Goal: Information Seeking & Learning: Check status

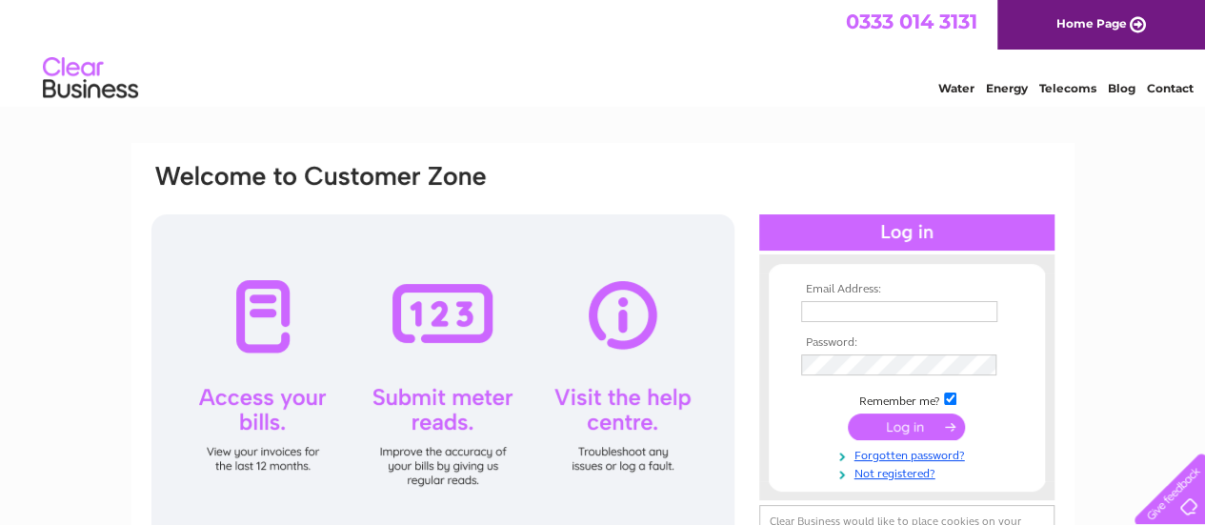
type input "info@gkjoinery.com"
click at [897, 424] on input "submit" at bounding box center [906, 427] width 117 height 27
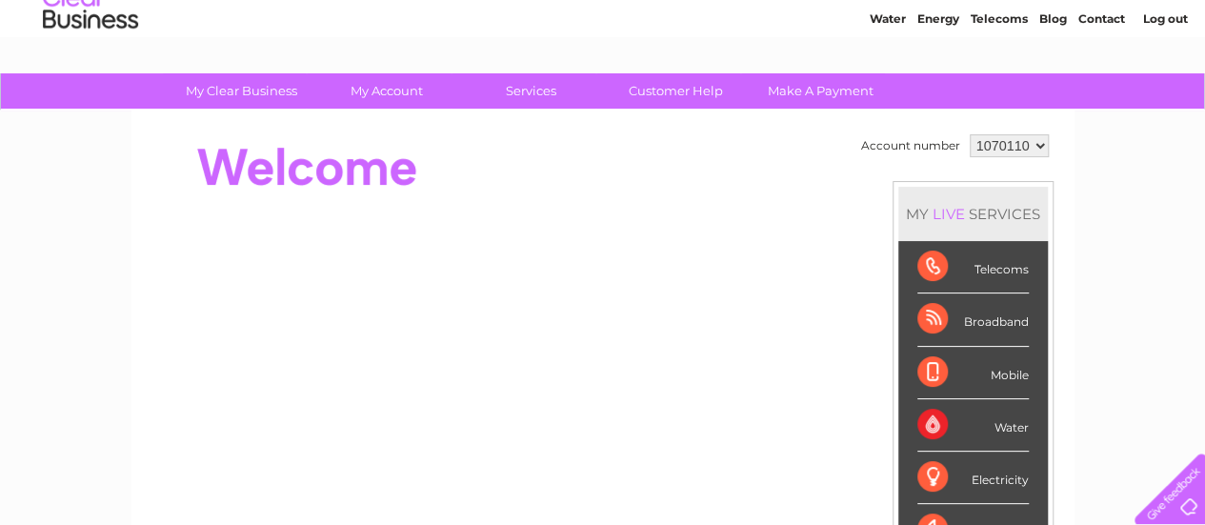
scroll to position [95, 0]
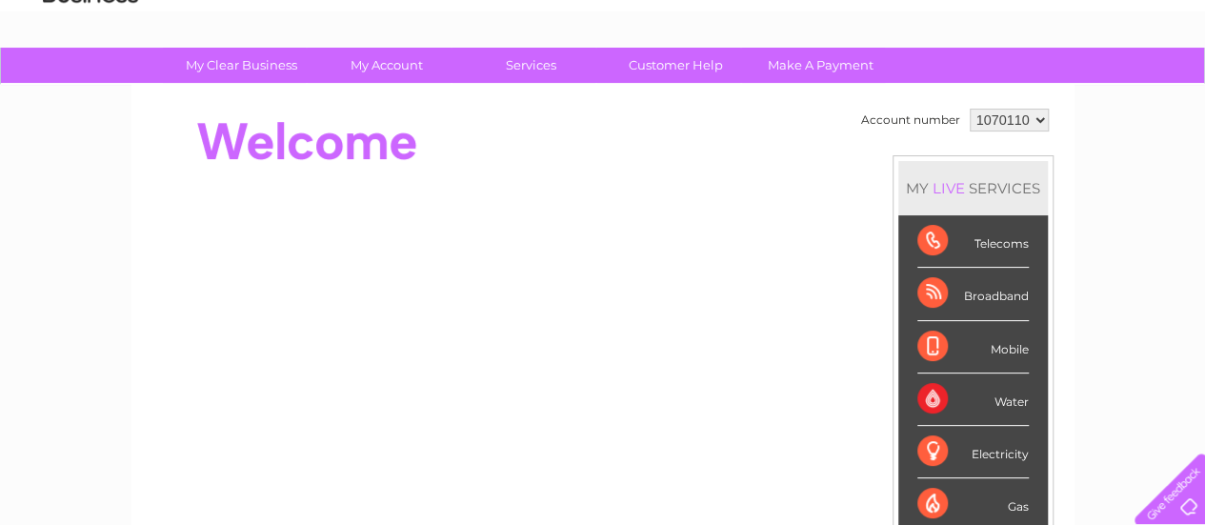
click at [978, 305] on div "Broadband" at bounding box center [973, 294] width 111 height 52
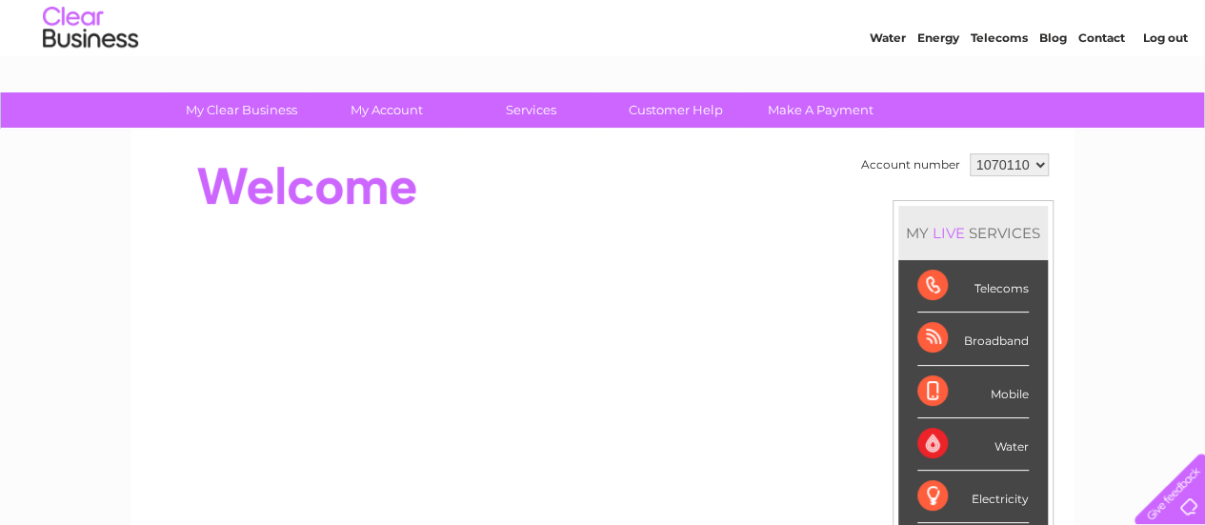
scroll to position [0, 0]
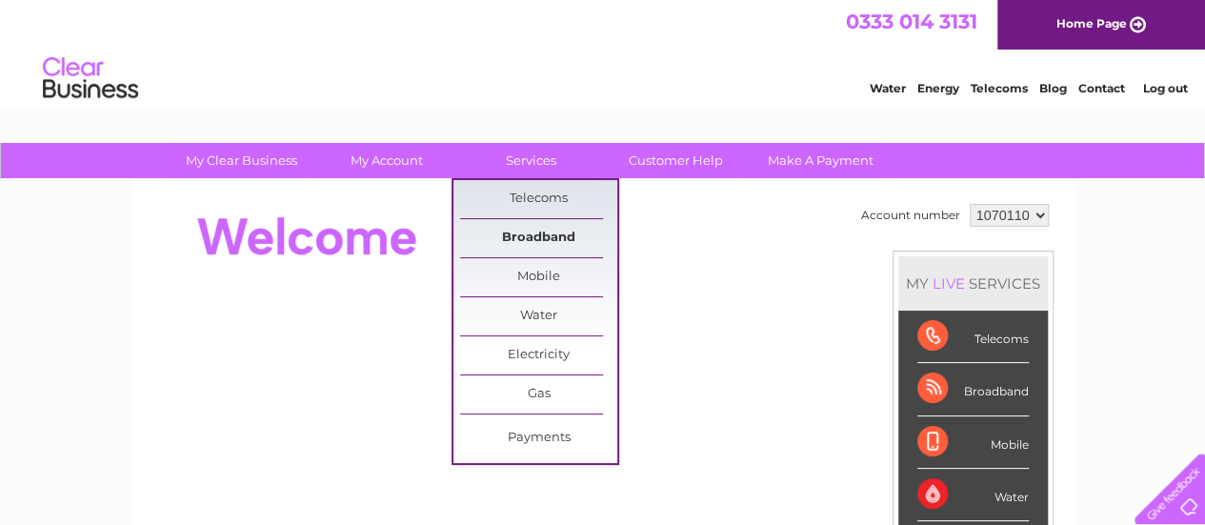
click at [552, 235] on link "Broadband" at bounding box center [538, 238] width 157 height 38
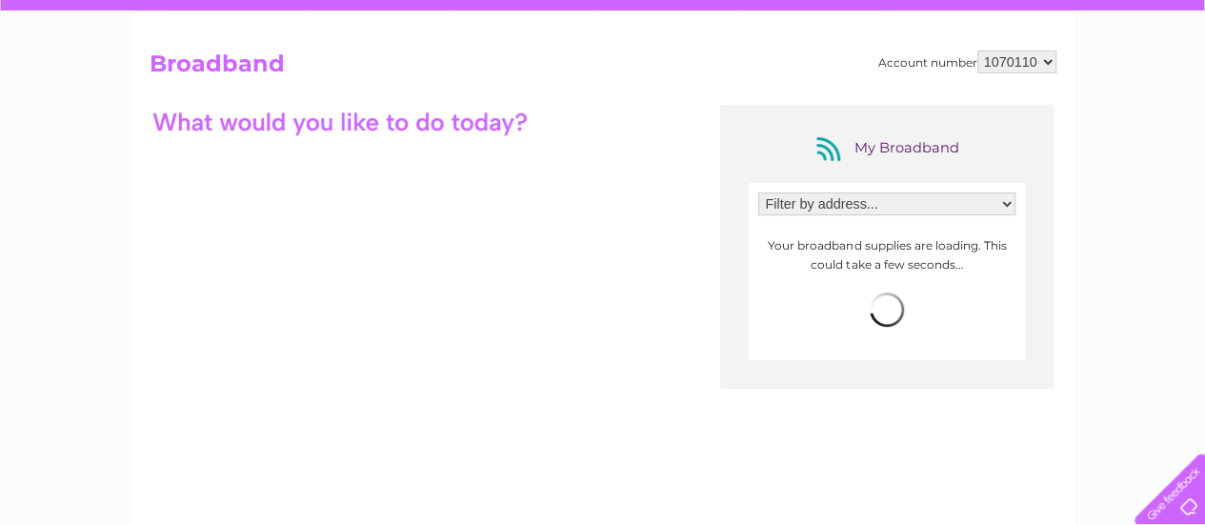
scroll to position [286, 0]
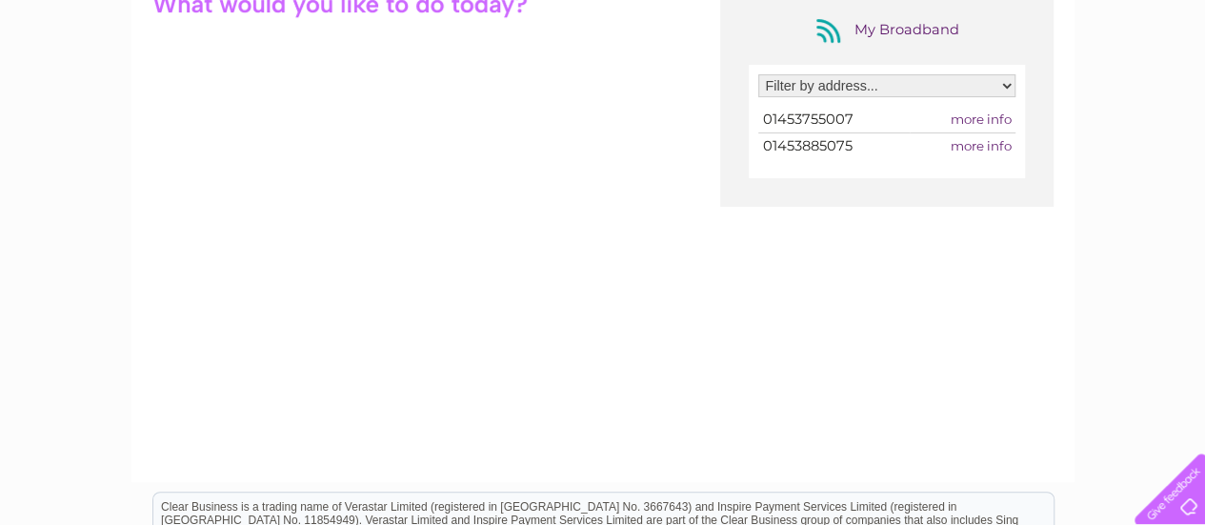
click at [968, 117] on span "more info" at bounding box center [980, 118] width 61 height 15
click at [956, 91] on select "Filter by address... The Laurels, Brimscombe Hill, Brimscombe, Stroud, Gloucest…" at bounding box center [886, 85] width 257 height 23
select select "2229834"
click at [758, 74] on select "Filter by address... The Laurels, Brimscombe Hill, Brimscombe, Stroud, Gloucest…" at bounding box center [886, 85] width 257 height 23
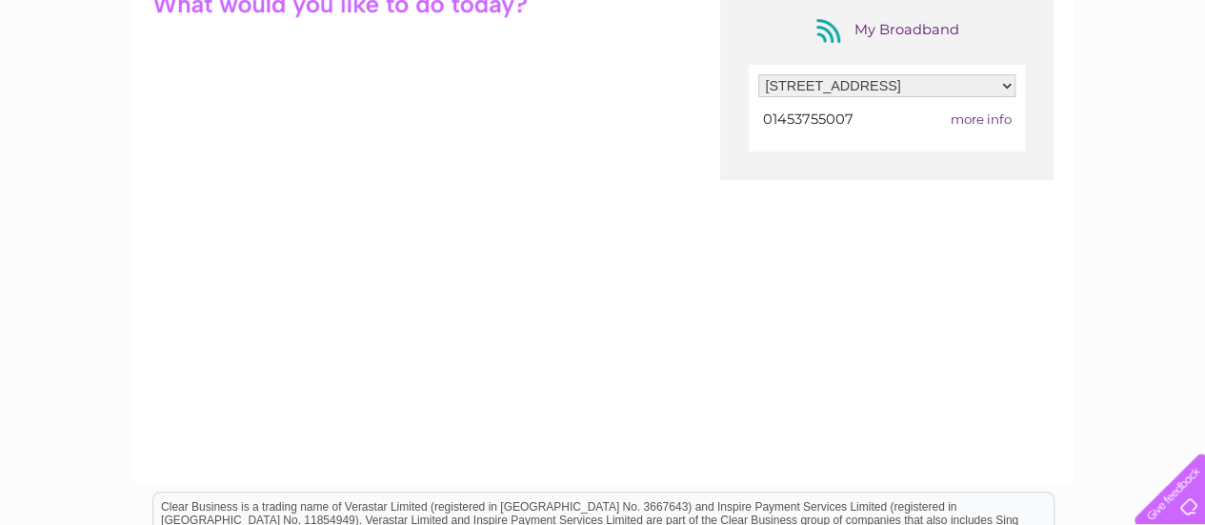
scroll to position [95, 0]
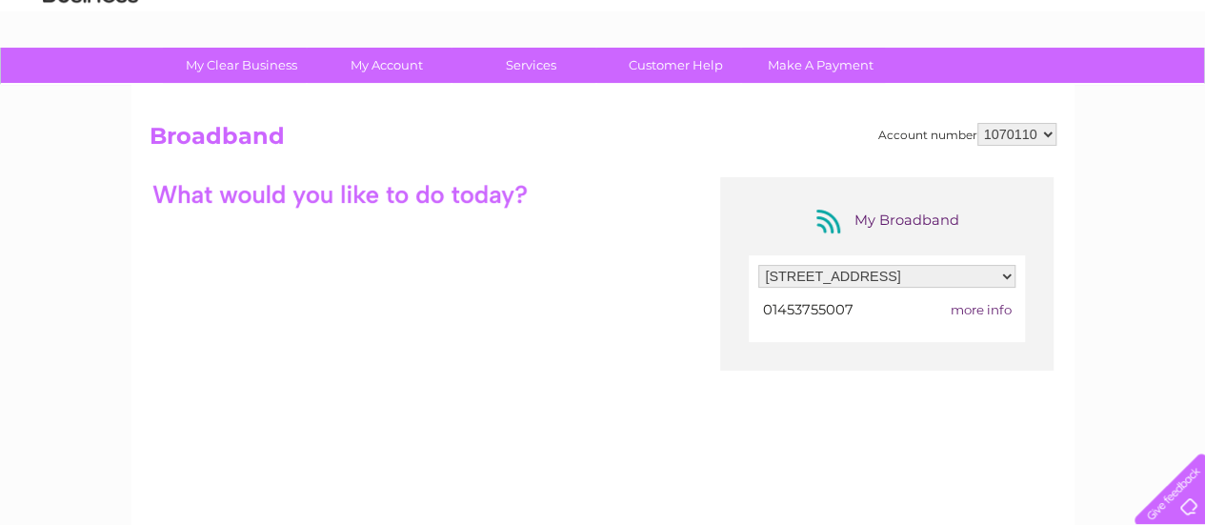
click at [977, 312] on span "more info" at bounding box center [980, 309] width 61 height 15
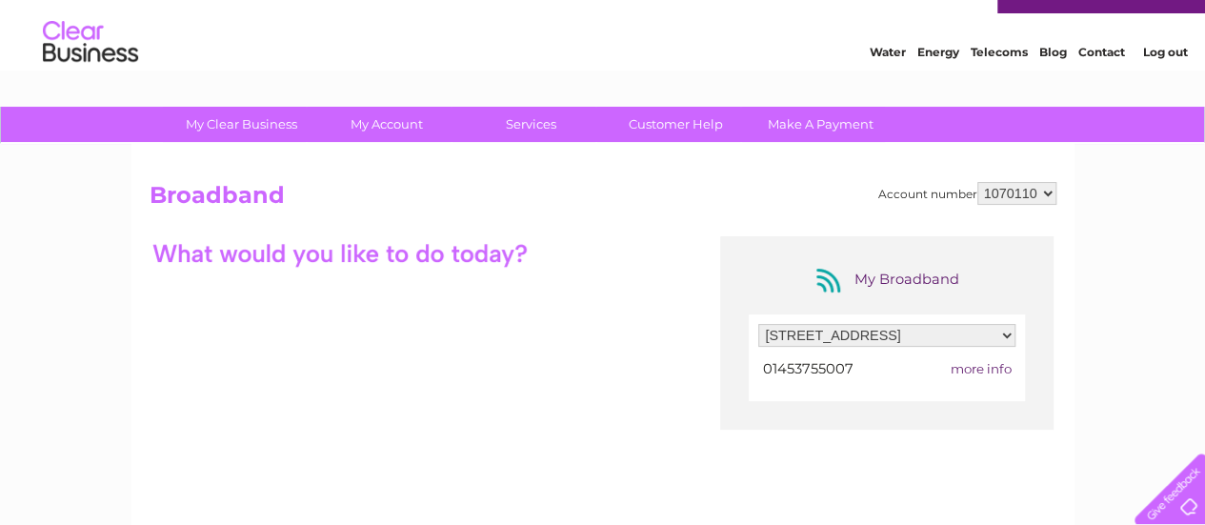
scroll to position [11, 0]
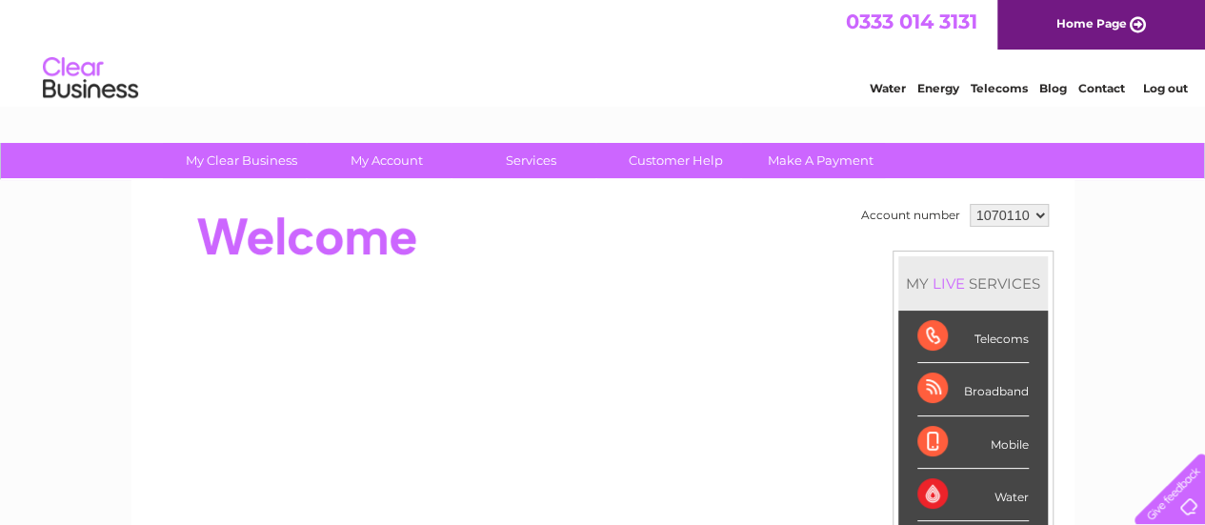
click at [993, 215] on select "1070110" at bounding box center [1009, 215] width 79 height 23
click at [861, 208] on td "Account number" at bounding box center [911, 215] width 109 height 32
drag, startPoint x: 855, startPoint y: 209, endPoint x: 1090, endPoint y: 212, distance: 235.4
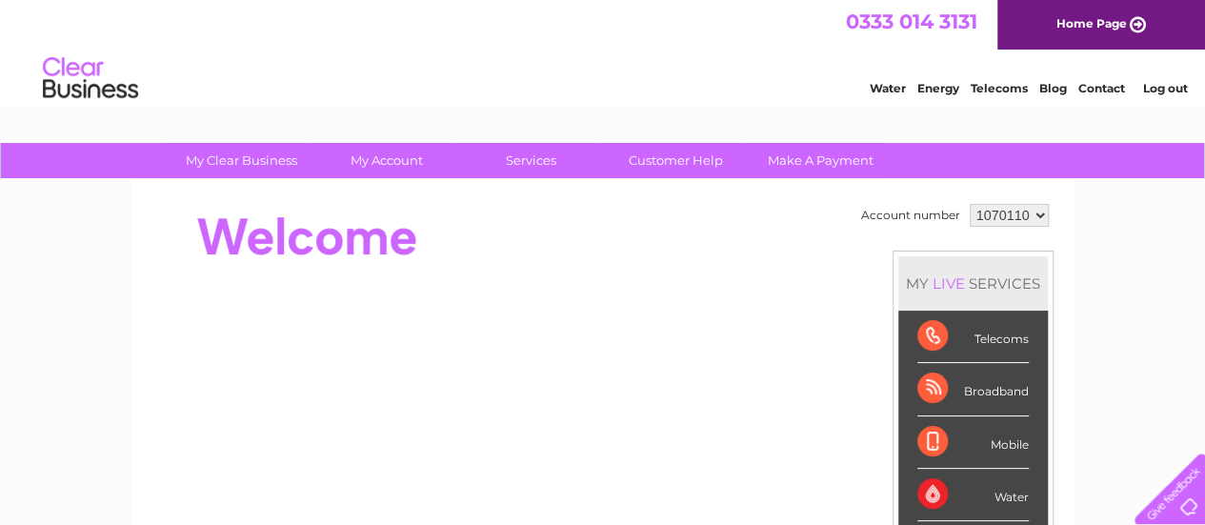
drag, startPoint x: 867, startPoint y: 217, endPoint x: 946, endPoint y: 217, distance: 79.1
click at [945, 217] on td "Account number" at bounding box center [911, 215] width 109 height 32
click at [278, 249] on div at bounding box center [497, 237] width 694 height 76
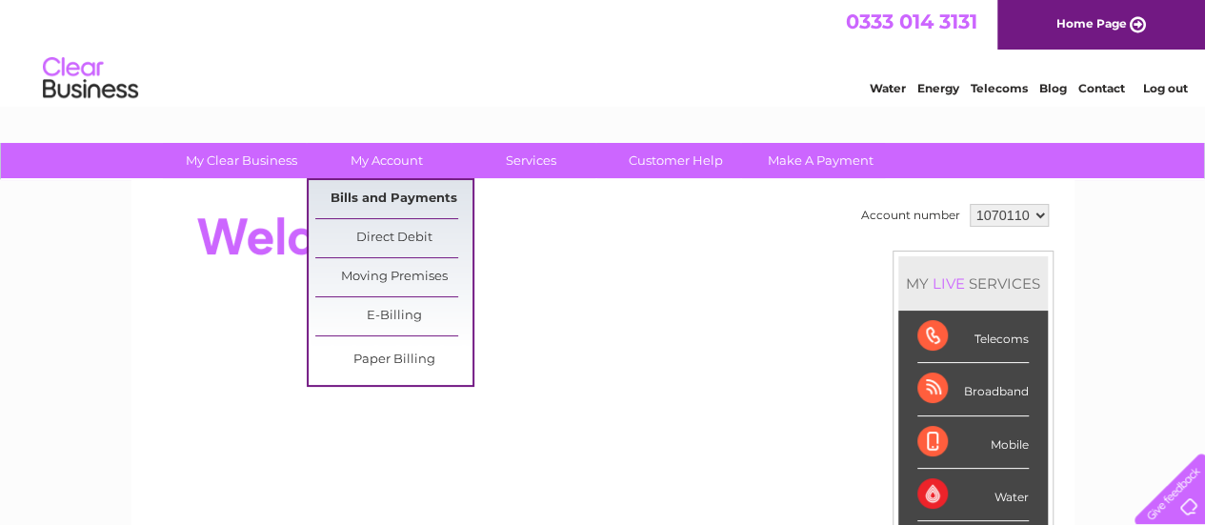
click at [373, 194] on link "Bills and Payments" at bounding box center [393, 199] width 157 height 38
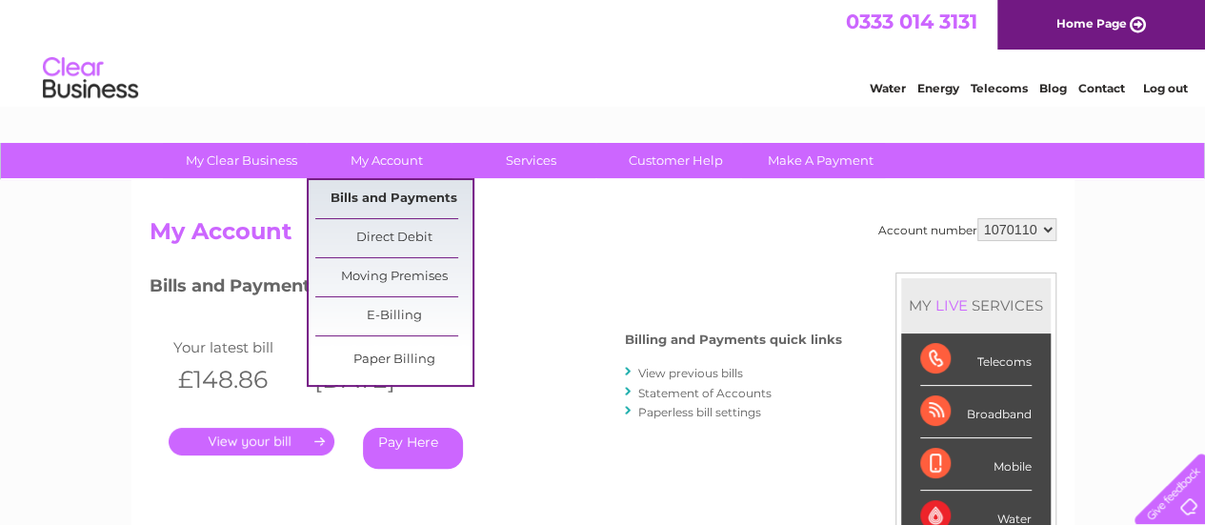
click at [372, 202] on link "Bills and Payments" at bounding box center [393, 199] width 157 height 38
